Goal: Information Seeking & Learning: Learn about a topic

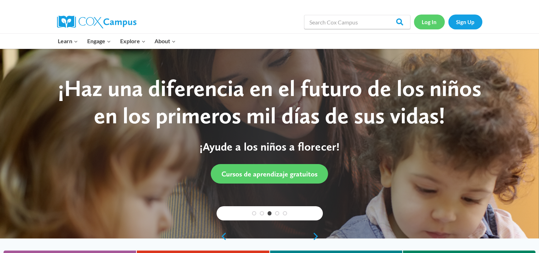
click at [434, 22] on link "Log In" at bounding box center [429, 22] width 31 height 15
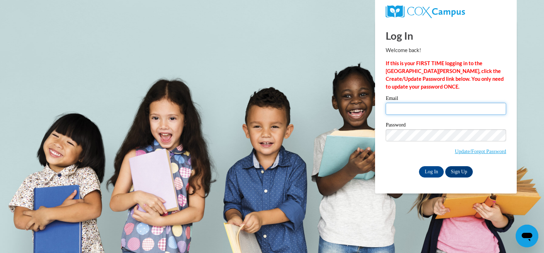
click at [427, 111] on input "Email" at bounding box center [446, 109] width 121 height 12
type input "loppnowk@kmsd.edu"
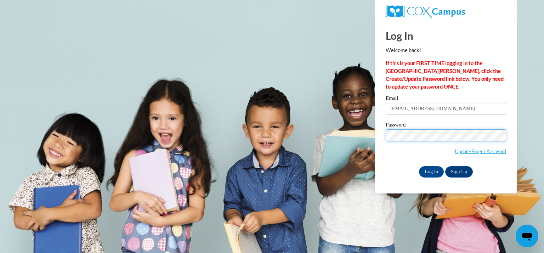
click at [419, 166] on input "Log In" at bounding box center [431, 171] width 25 height 11
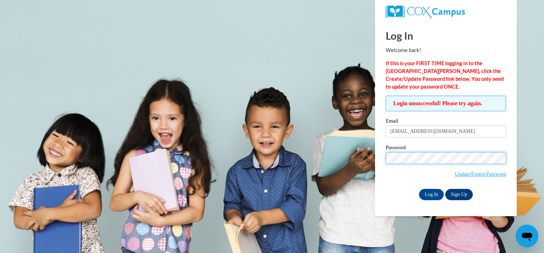
click at [419, 189] on input "Log In" at bounding box center [431, 194] width 25 height 11
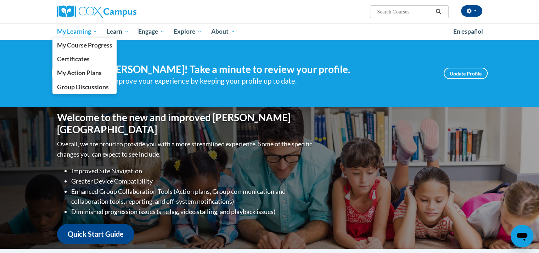
click at [82, 35] on span "My Learning" at bounding box center [77, 31] width 41 height 9
click at [79, 44] on span "My Course Progress" at bounding box center [84, 44] width 55 height 7
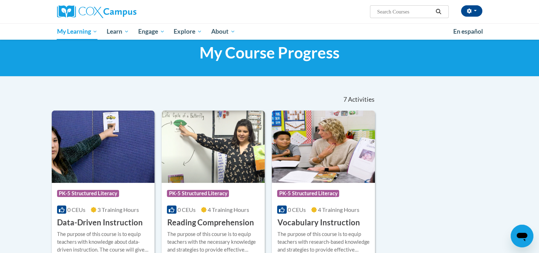
scroll to position [154, 0]
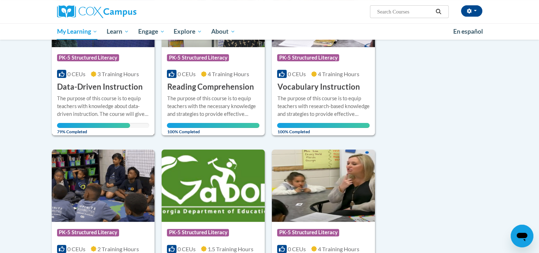
click at [124, 60] on div "Course Category: PK-5 Structured Literacy" at bounding box center [103, 59] width 93 height 16
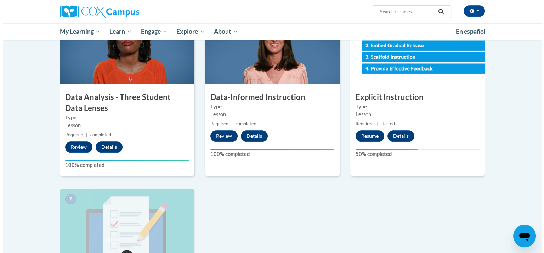
scroll to position [348, 0]
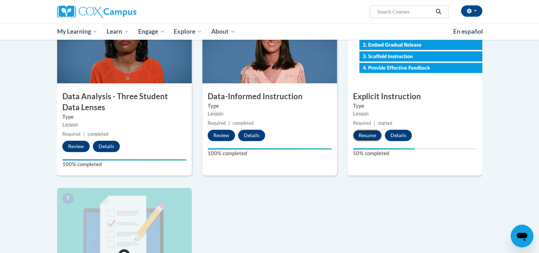
click at [374, 137] on button "Resume" at bounding box center [367, 135] width 29 height 11
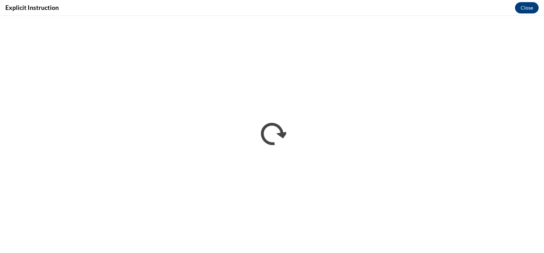
scroll to position [0, 0]
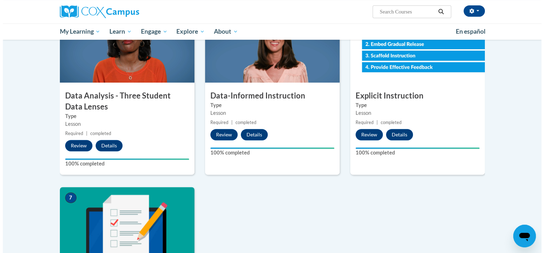
scroll to position [499, 0]
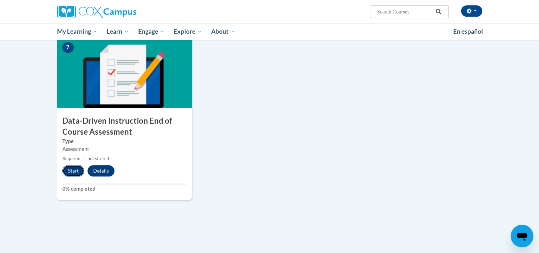
click at [73, 169] on button "Start" at bounding box center [73, 170] width 22 height 11
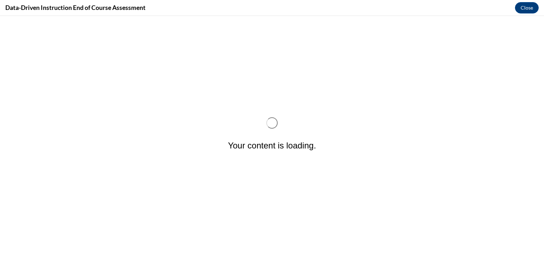
scroll to position [0, 0]
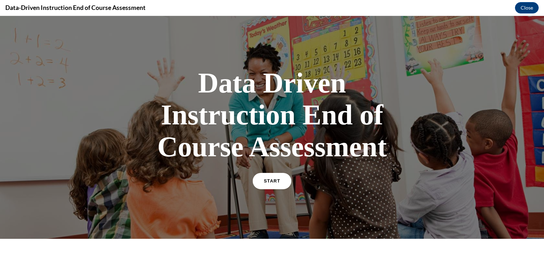
click at [264, 183] on span "START" at bounding box center [272, 181] width 16 height 5
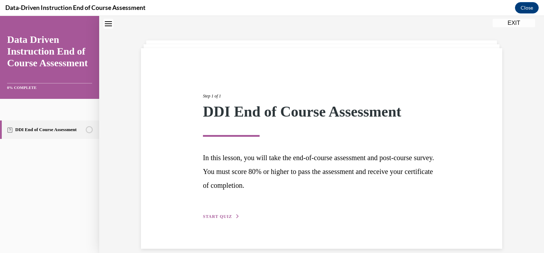
scroll to position [32, 0]
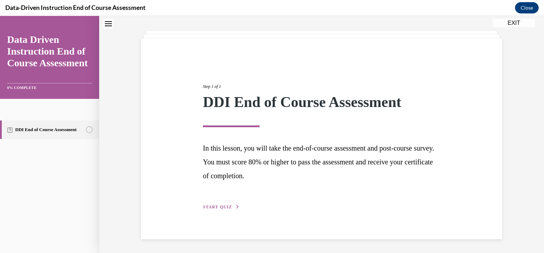
click at [223, 208] on span "START QUIZ" at bounding box center [217, 207] width 29 height 5
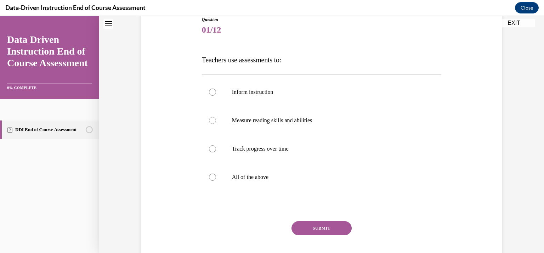
scroll to position [75, 0]
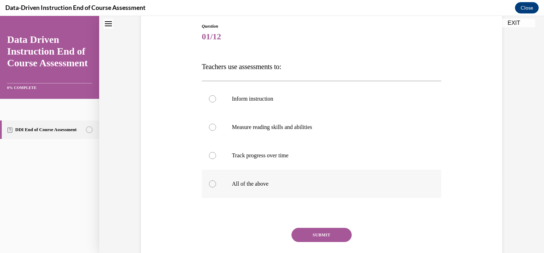
click at [285, 190] on label "All of the above" at bounding box center [322, 184] width 240 height 28
click at [216, 188] on input "All of the above" at bounding box center [212, 183] width 7 height 7
radio input "true"
click at [313, 235] on button "SUBMIT" at bounding box center [322, 235] width 60 height 14
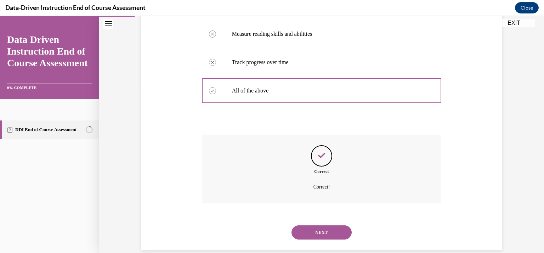
scroll to position [180, 0]
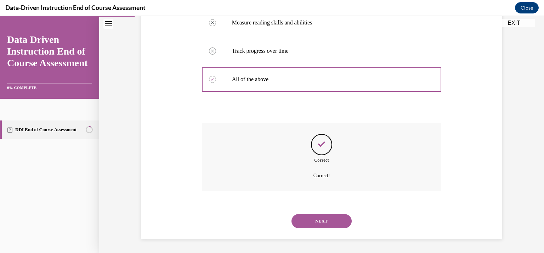
click at [313, 225] on button "NEXT" at bounding box center [322, 221] width 60 height 14
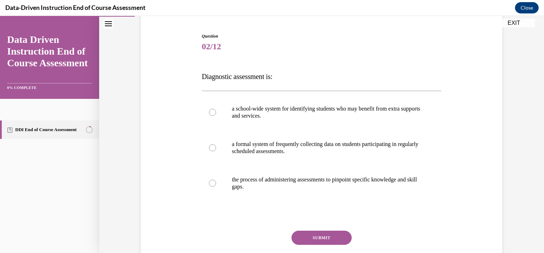
scroll to position [75, 0]
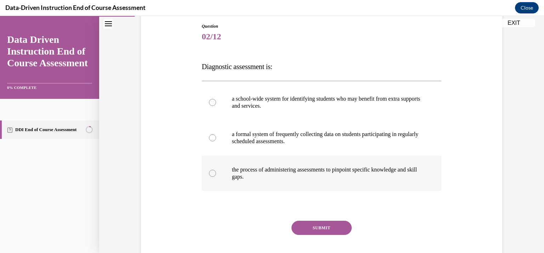
click at [278, 185] on label "the process of administering assessments to pinpoint specific knowledge and ski…" at bounding box center [322, 173] width 240 height 35
click at [216, 177] on input "the process of administering assessments to pinpoint specific knowledge and ski…" at bounding box center [212, 173] width 7 height 7
radio input "true"
click at [315, 222] on button "SUBMIT" at bounding box center [322, 228] width 60 height 14
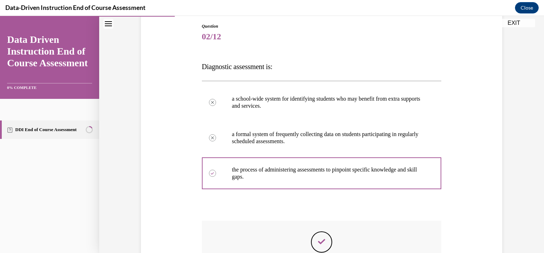
scroll to position [173, 0]
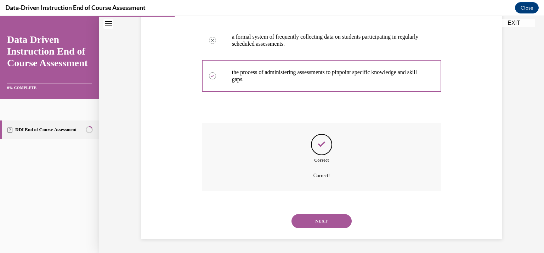
click at [315, 222] on button "NEXT" at bounding box center [322, 221] width 60 height 14
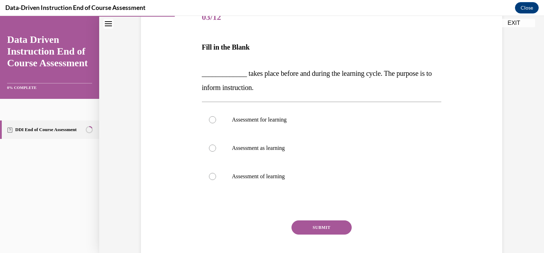
scroll to position [98, 0]
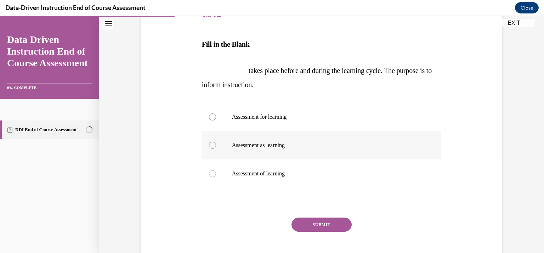
click at [302, 143] on p "Assessment as learning" at bounding box center [328, 145] width 192 height 7
click at [216, 143] on input "Assessment as learning" at bounding box center [212, 145] width 7 height 7
radio input "true"
click at [319, 227] on button "SUBMIT" at bounding box center [322, 225] width 60 height 14
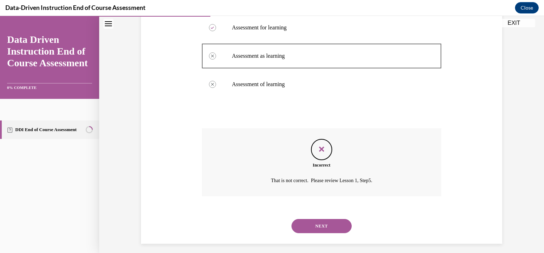
scroll to position [187, 0]
click at [319, 227] on button "NEXT" at bounding box center [322, 226] width 60 height 14
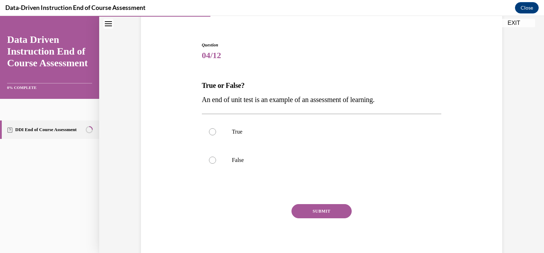
scroll to position [57, 0]
click at [315, 136] on label "True" at bounding box center [322, 132] width 240 height 28
click at [216, 135] on input "True" at bounding box center [212, 131] width 7 height 7
radio input "true"
click at [324, 208] on button "SUBMIT" at bounding box center [322, 211] width 60 height 14
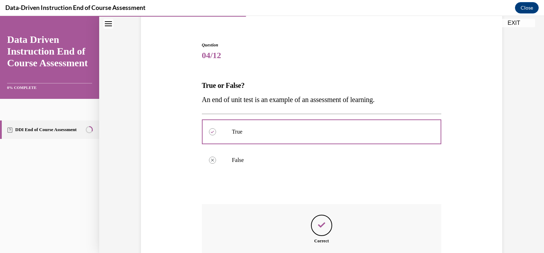
scroll to position [138, 0]
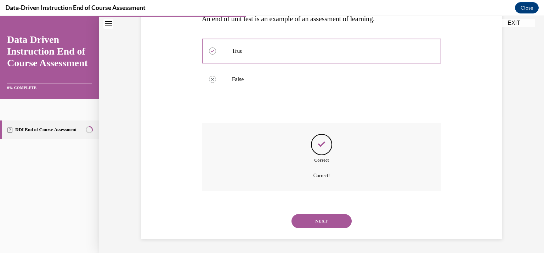
click at [324, 222] on button "NEXT" at bounding box center [322, 221] width 60 height 14
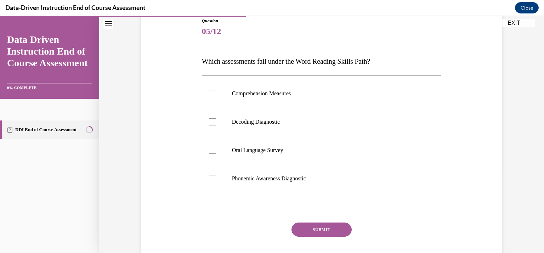
scroll to position [74, 0]
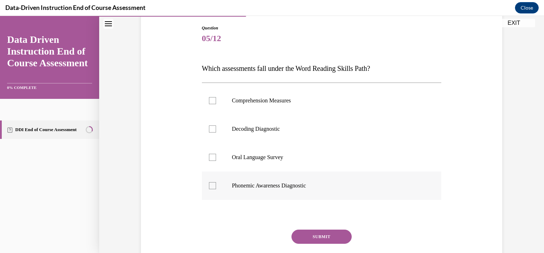
click at [308, 193] on label "Phonemic Awareness Diagnostic" at bounding box center [322, 186] width 240 height 28
click at [216, 189] on input "Phonemic Awareness Diagnostic" at bounding box center [212, 185] width 7 height 7
checkbox input "true"
click at [304, 135] on label "Decoding Diagnostic" at bounding box center [322, 129] width 240 height 28
click at [216, 133] on input "Decoding Diagnostic" at bounding box center [212, 128] width 7 height 7
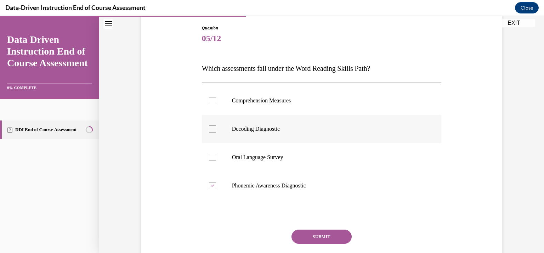
checkbox input "true"
click at [313, 231] on button "SUBMIT" at bounding box center [322, 237] width 60 height 14
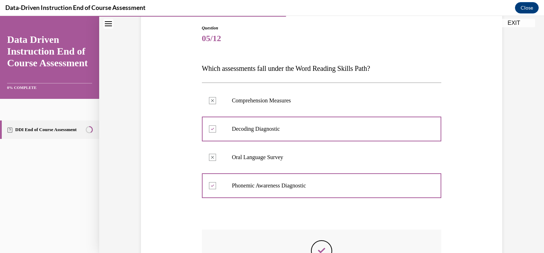
scroll to position [180, 0]
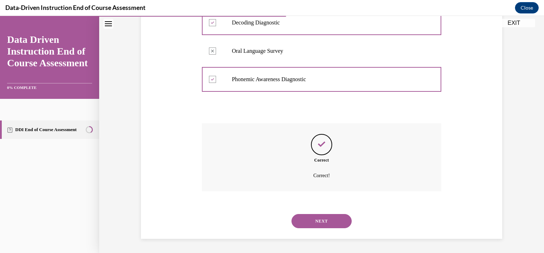
click at [313, 222] on button "NEXT" at bounding box center [322, 221] width 60 height 14
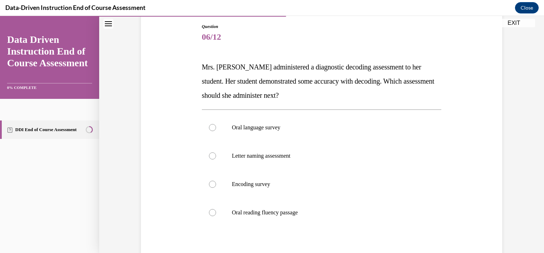
scroll to position [89, 0]
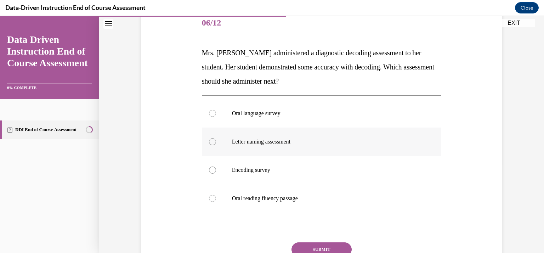
click at [351, 145] on p "Letter naming assessment" at bounding box center [328, 141] width 192 height 7
click at [216, 145] on input "Letter naming assessment" at bounding box center [212, 141] width 7 height 7
radio input "true"
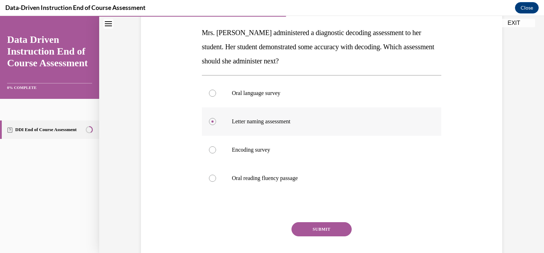
scroll to position [123, 0]
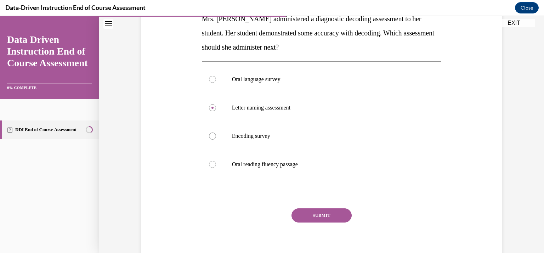
click at [329, 220] on button "SUBMIT" at bounding box center [322, 215] width 60 height 14
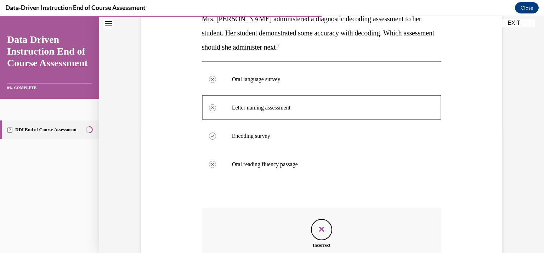
scroll to position [208, 0]
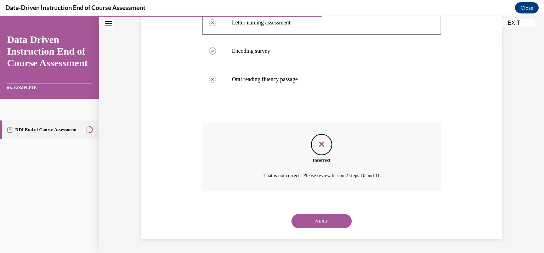
click at [329, 220] on button "NEXT" at bounding box center [322, 221] width 60 height 14
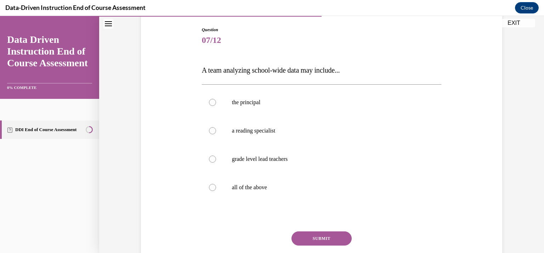
scroll to position [73, 0]
click at [364, 195] on label "all of the above" at bounding box center [322, 187] width 240 height 28
click at [216, 190] on input "all of the above" at bounding box center [212, 186] width 7 height 7
radio input "true"
click at [326, 238] on button "SUBMIT" at bounding box center [322, 238] width 60 height 14
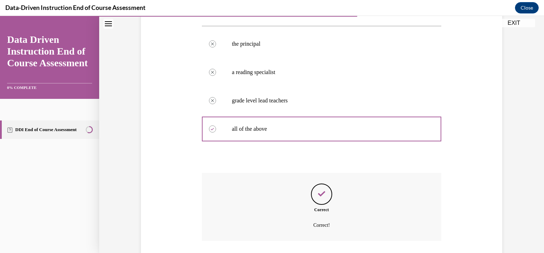
scroll to position [180, 0]
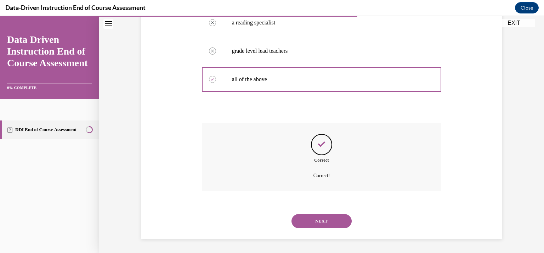
click at [329, 222] on button "NEXT" at bounding box center [322, 221] width 60 height 14
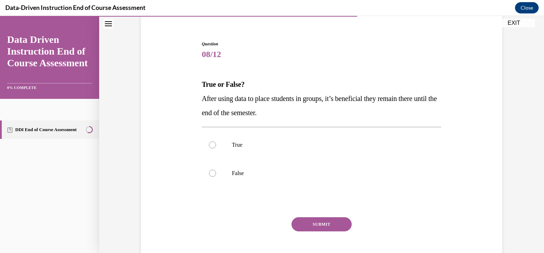
scroll to position [61, 0]
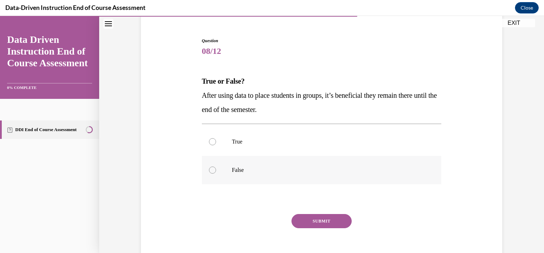
click at [316, 172] on p "False" at bounding box center [328, 170] width 192 height 7
click at [216, 172] on input "False" at bounding box center [212, 170] width 7 height 7
radio input "true"
click at [318, 219] on button "SUBMIT" at bounding box center [322, 221] width 60 height 14
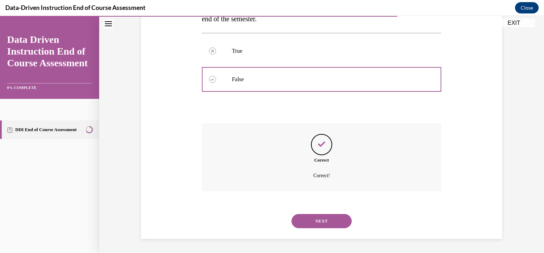
click at [318, 219] on button "NEXT" at bounding box center [322, 221] width 60 height 14
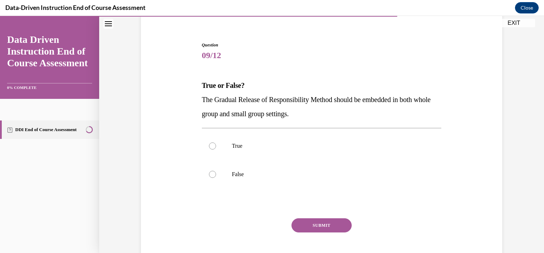
scroll to position [64, 0]
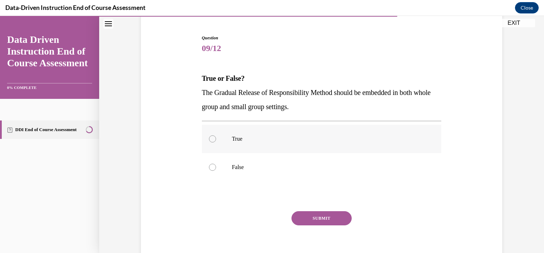
click at [356, 146] on label "True" at bounding box center [322, 139] width 240 height 28
click at [216, 142] on input "True" at bounding box center [212, 138] width 7 height 7
radio input "true"
click at [334, 223] on button "SUBMIT" at bounding box center [322, 218] width 60 height 14
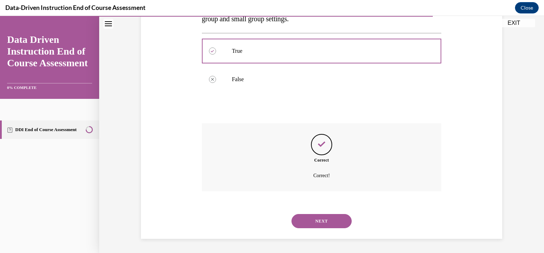
click at [334, 223] on button "NEXT" at bounding box center [322, 221] width 60 height 14
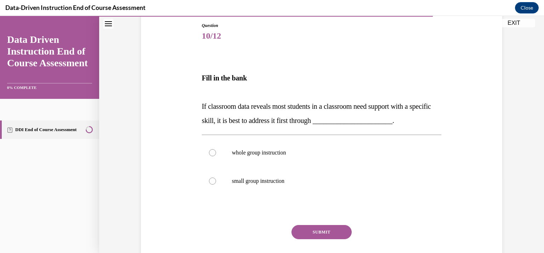
scroll to position [77, 0]
click at [370, 157] on label "whole group instruction" at bounding box center [322, 152] width 240 height 28
click at [216, 156] on input "whole group instruction" at bounding box center [212, 152] width 7 height 7
radio input "true"
click at [304, 234] on button "SUBMIT" at bounding box center [322, 232] width 60 height 14
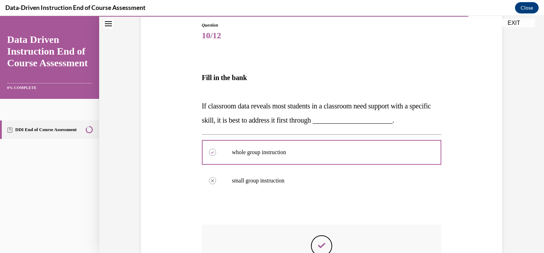
scroll to position [178, 0]
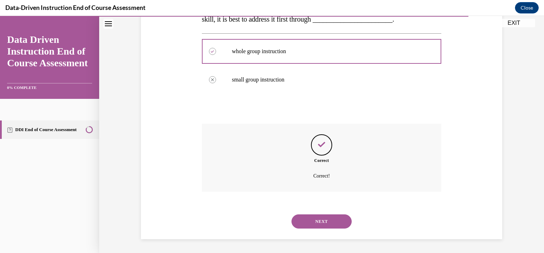
click at [310, 226] on button "NEXT" at bounding box center [322, 221] width 60 height 14
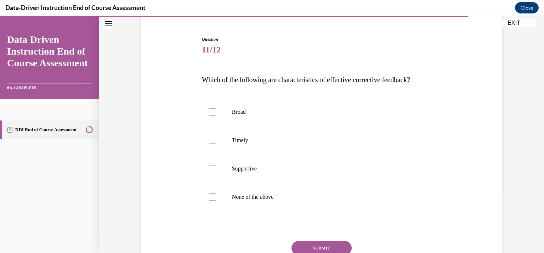
scroll to position [63, 0]
click at [320, 143] on p "Timely" at bounding box center [328, 139] width 192 height 7
click at [216, 143] on input "Timely" at bounding box center [212, 139] width 7 height 7
checkbox input "true"
click at [314, 167] on p "Supportive" at bounding box center [328, 168] width 192 height 7
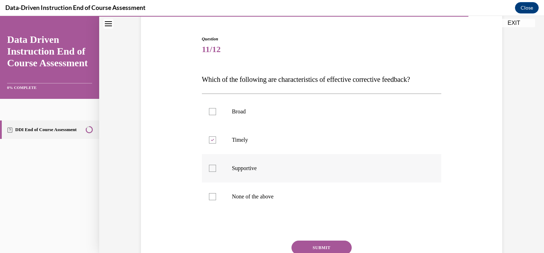
click at [216, 167] on input "Supportive" at bounding box center [212, 168] width 7 height 7
checkbox input "true"
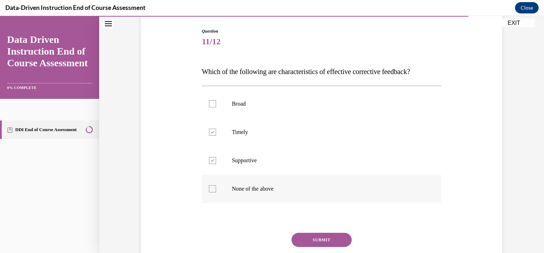
scroll to position [77, 0]
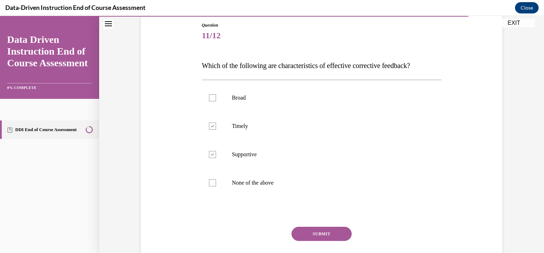
click at [326, 233] on button "SUBMIT" at bounding box center [322, 234] width 60 height 14
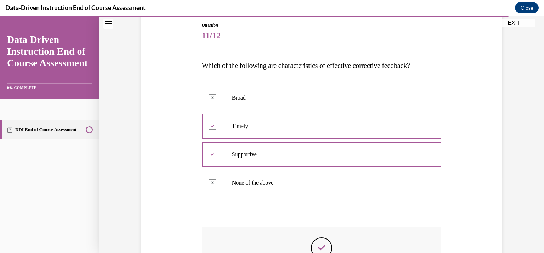
scroll to position [180, 0]
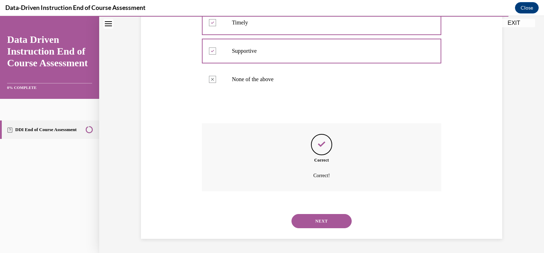
click at [325, 224] on button "NEXT" at bounding box center [322, 221] width 60 height 14
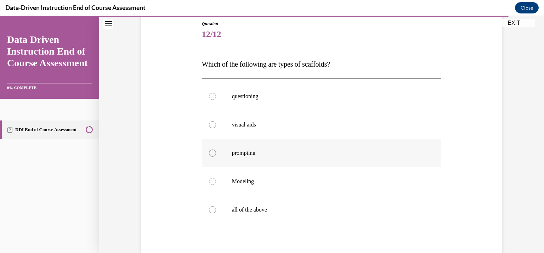
scroll to position [103, 0]
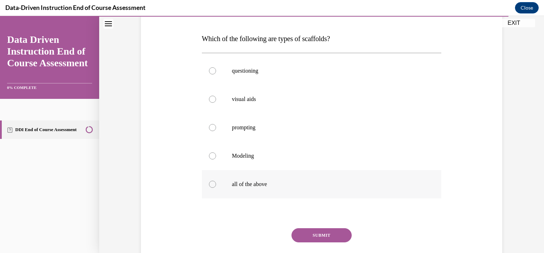
click at [318, 183] on p "all of the above" at bounding box center [328, 184] width 192 height 7
click at [216, 183] on input "all of the above" at bounding box center [212, 184] width 7 height 7
radio input "true"
click at [329, 237] on button "SUBMIT" at bounding box center [322, 235] width 60 height 14
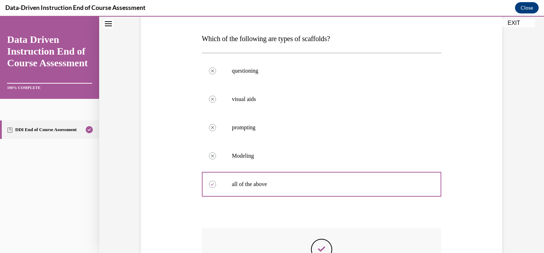
scroll to position [208, 0]
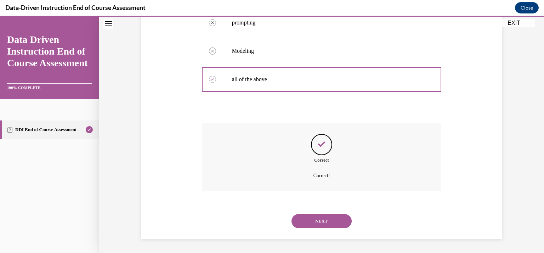
click at [328, 222] on button "NEXT" at bounding box center [322, 221] width 60 height 14
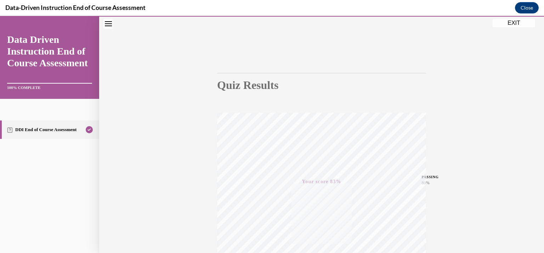
scroll to position [24, 0]
click at [520, 23] on button "EXIT" at bounding box center [514, 23] width 43 height 9
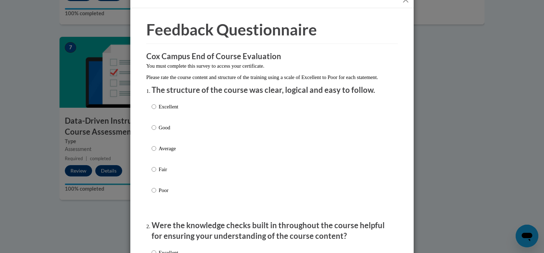
scroll to position [15, 0]
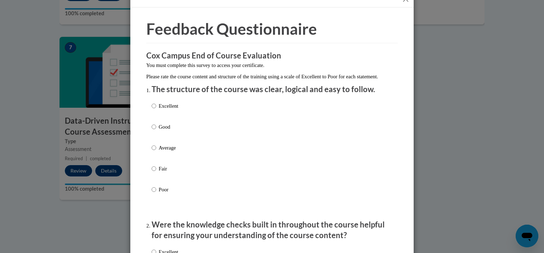
click at [160, 159] on label "Average" at bounding box center [165, 153] width 27 height 19
click at [156, 152] on input "Average" at bounding box center [154, 148] width 5 height 8
radio input "true"
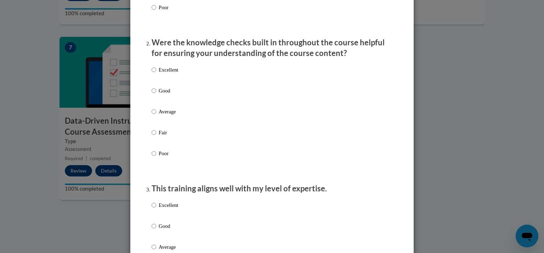
scroll to position [197, 0]
click at [165, 95] on p "Good" at bounding box center [168, 91] width 19 height 8
click at [156, 95] on input "Good" at bounding box center [154, 91] width 5 height 8
radio input "true"
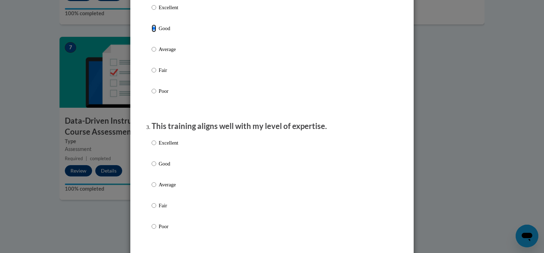
scroll to position [261, 0]
click at [181, 170] on div "Excellent Good Average Fair Poor" at bounding box center [272, 192] width 241 height 116
click at [162, 167] on p "Good" at bounding box center [168, 163] width 19 height 8
click at [156, 167] on input "Good" at bounding box center [154, 163] width 5 height 8
radio input "true"
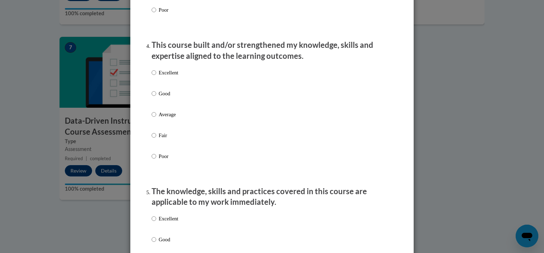
scroll to position [476, 0]
click at [162, 118] on p "Average" at bounding box center [168, 114] width 19 height 8
click at [156, 118] on input "Average" at bounding box center [154, 114] width 5 height 8
radio input "true"
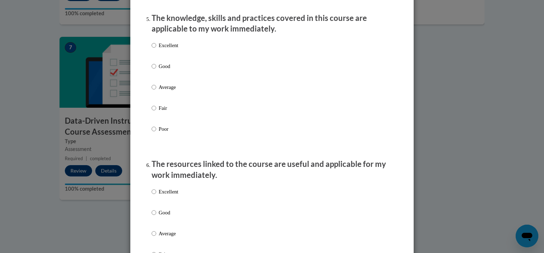
scroll to position [659, 0]
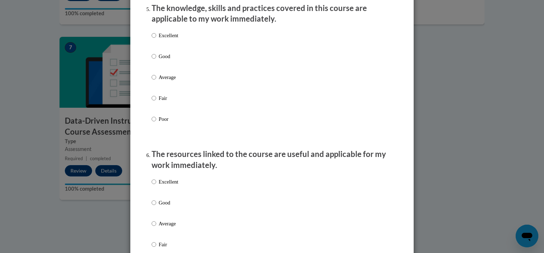
click at [161, 60] on p "Good" at bounding box center [168, 56] width 19 height 8
click at [156, 60] on input "Good" at bounding box center [154, 56] width 5 height 8
radio input "true"
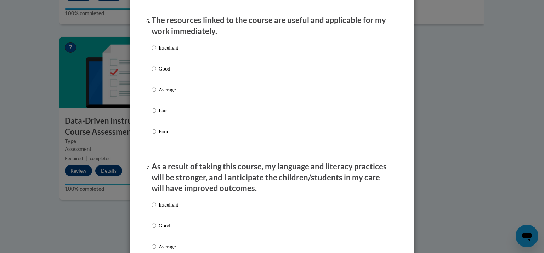
scroll to position [794, 0]
click at [174, 72] on p "Good" at bounding box center [168, 69] width 19 height 8
click at [156, 72] on input "Good" at bounding box center [154, 69] width 5 height 8
radio input "true"
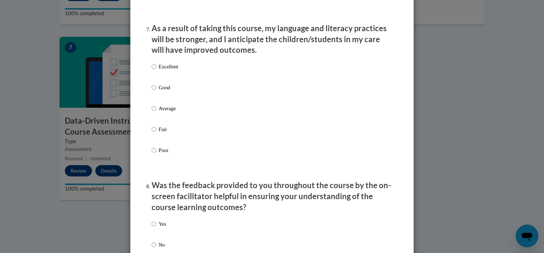
scroll to position [933, 0]
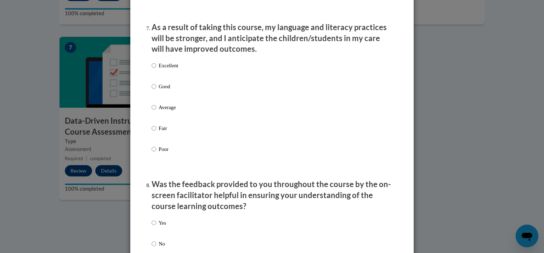
click at [168, 111] on p "Average" at bounding box center [168, 107] width 19 height 8
click at [156, 111] on input "Average" at bounding box center [154, 107] width 5 height 8
radio input "true"
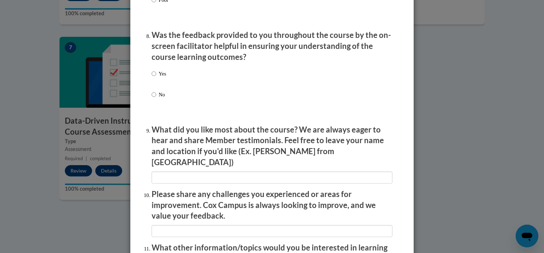
scroll to position [1084, 0]
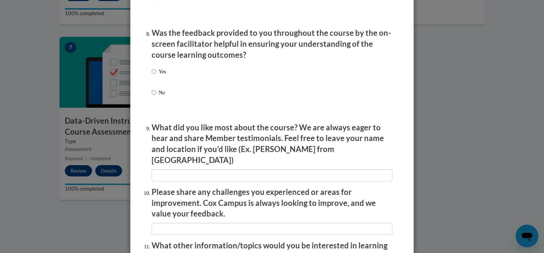
click at [163, 75] on p "Yes" at bounding box center [162, 72] width 7 height 8
click at [156, 75] on input "Yes" at bounding box center [154, 72] width 5 height 8
radio input "true"
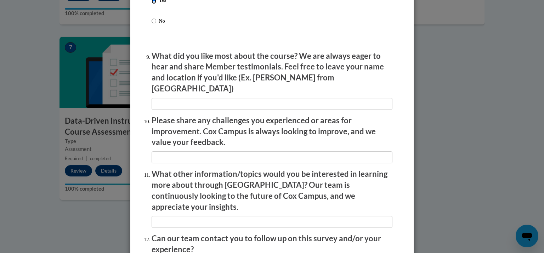
scroll to position [1223, 0]
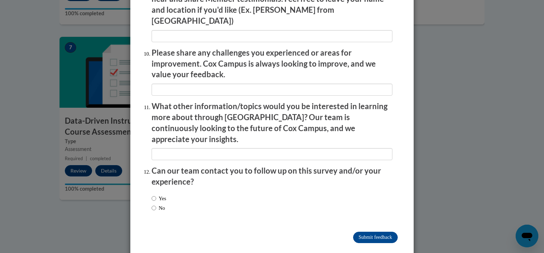
click at [161, 204] on label "No" at bounding box center [158, 208] width 13 height 8
click at [156, 204] on input "No" at bounding box center [154, 208] width 5 height 8
radio input "true"
click at [379, 232] on input "Submit feedback" at bounding box center [375, 237] width 45 height 11
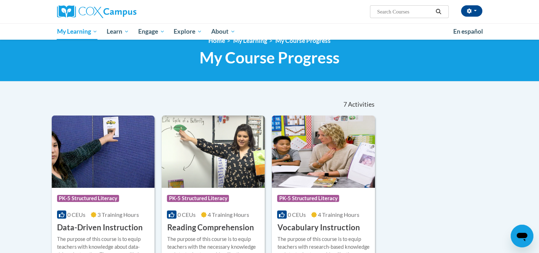
scroll to position [12, 0]
